Goal: Task Accomplishment & Management: Use online tool/utility

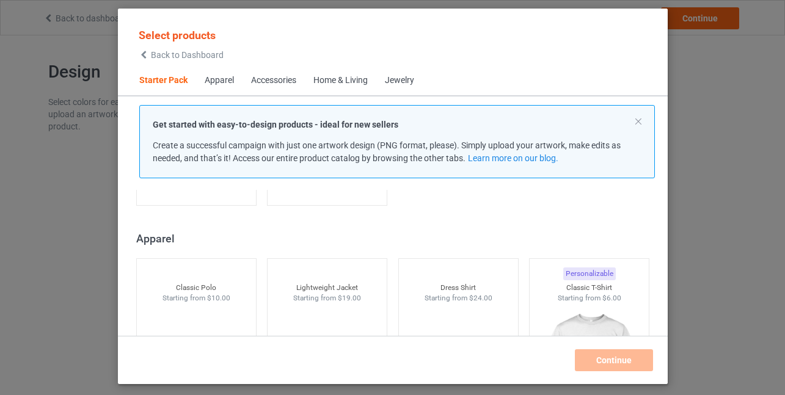
scroll to position [444, 0]
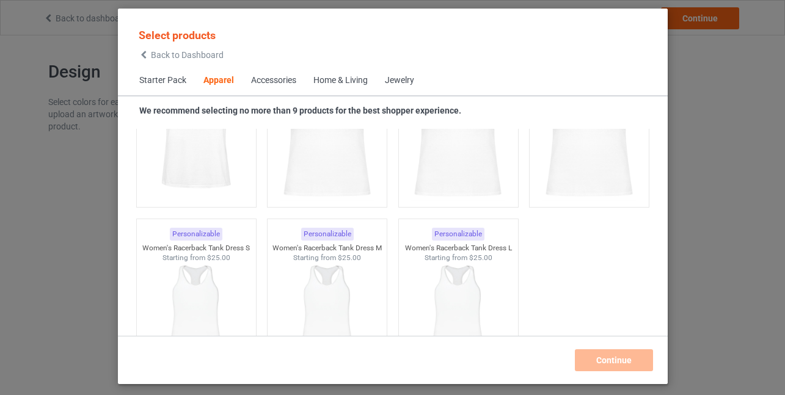
scroll to position [2383, 0]
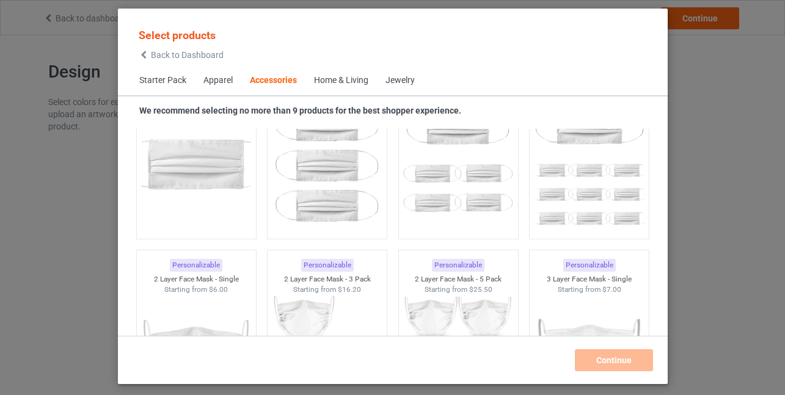
scroll to position [2811, 0]
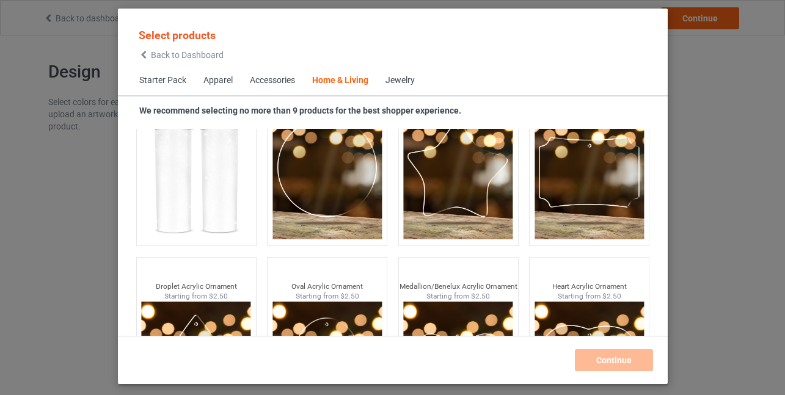
scroll to position [9703, 0]
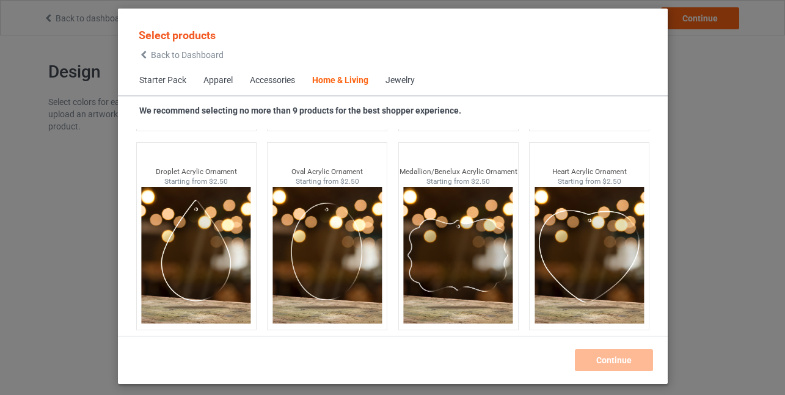
click at [387, 77] on div "Jewelry" at bounding box center [400, 81] width 29 height 12
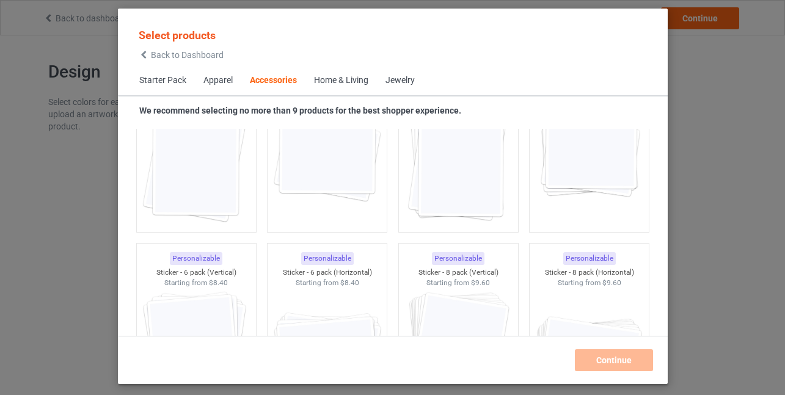
scroll to position [4264, 0]
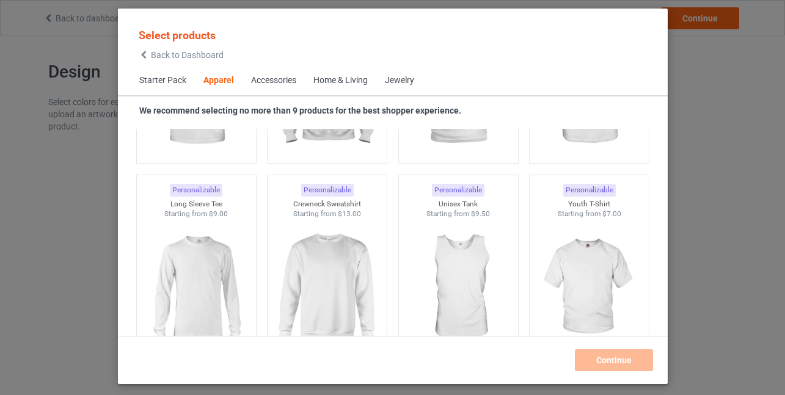
scroll to position [856, 0]
